Goal: Task Accomplishment & Management: Manage account settings

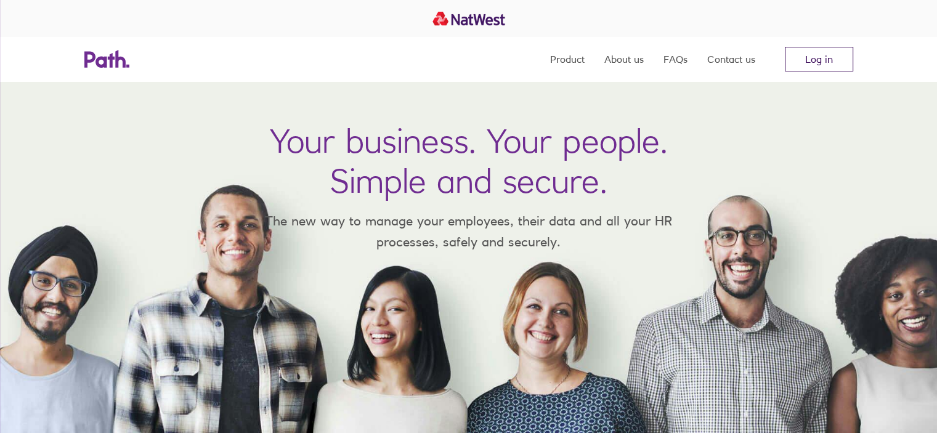
click at [825, 69] on link "Log in" at bounding box center [819, 59] width 68 height 25
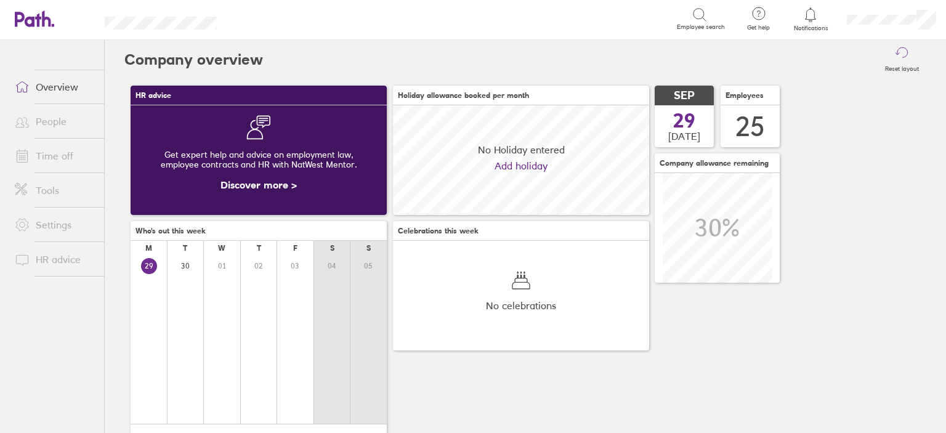
scroll to position [109, 256]
click at [69, 152] on link "Time off" at bounding box center [54, 155] width 99 height 25
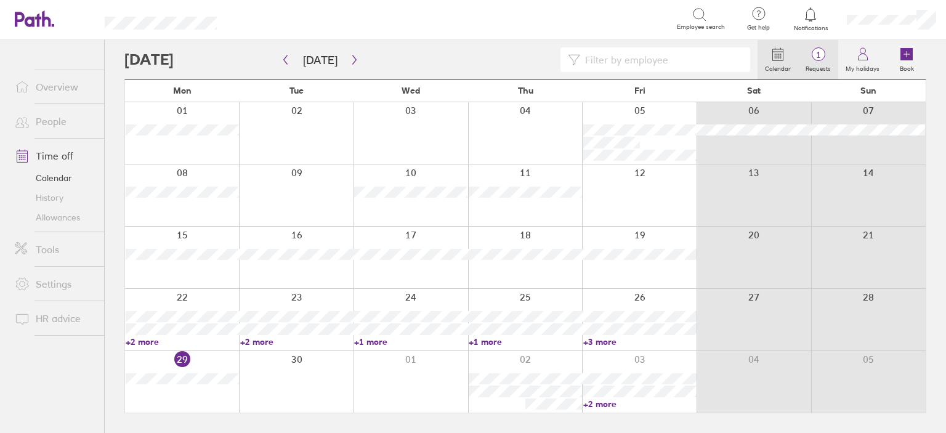
click at [817, 57] on span "1" at bounding box center [818, 55] width 40 height 10
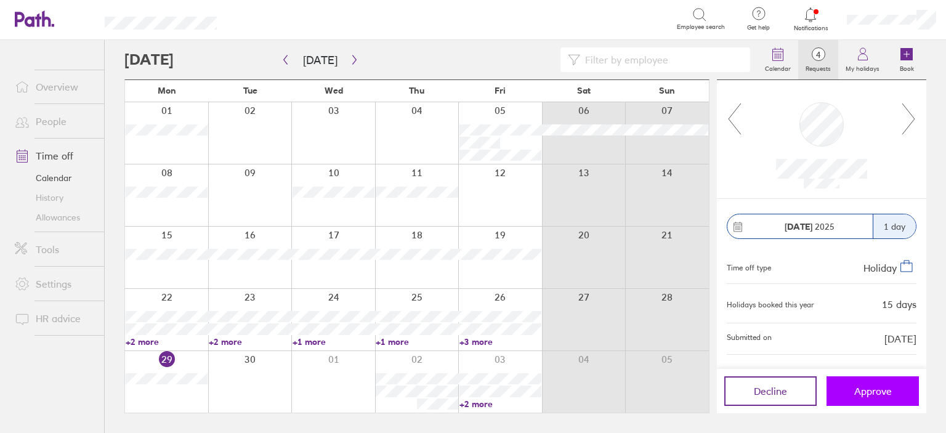
click at [873, 382] on button "Approve" at bounding box center [872, 391] width 92 height 30
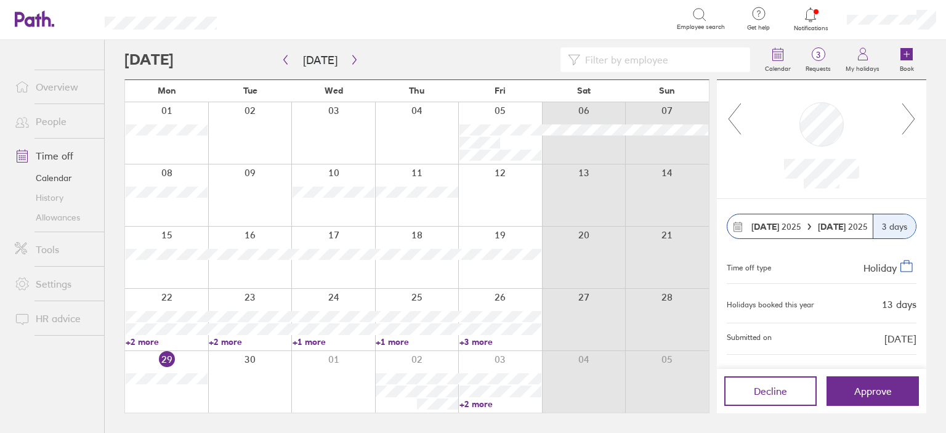
click at [906, 113] on icon at bounding box center [908, 118] width 15 height 33
click at [736, 122] on icon at bounding box center [734, 118] width 15 height 33
click at [350, 57] on icon "button" at bounding box center [354, 60] width 9 height 10
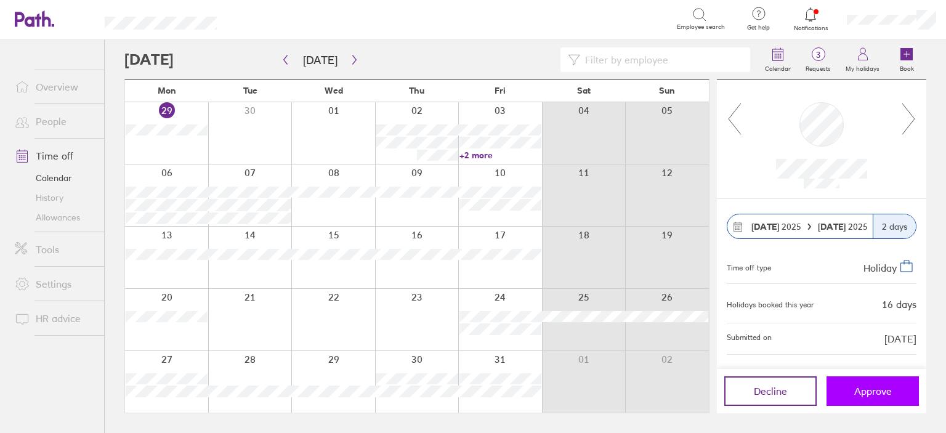
click at [884, 385] on span "Approve" at bounding box center [873, 390] width 38 height 11
click at [884, 384] on button "Approve" at bounding box center [872, 391] width 92 height 30
